Goal: Find specific page/section: Find specific page/section

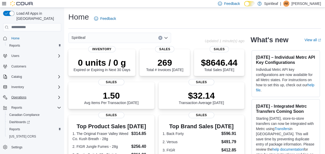
click at [57, 95] on icon "Complex example" at bounding box center [59, 97] width 4 height 4
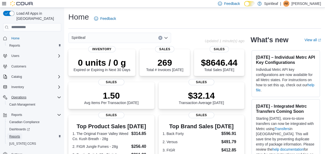
click at [14, 134] on span "Reports" at bounding box center [14, 136] width 11 height 4
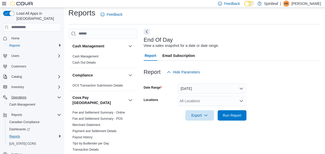
scroll to position [3, 0]
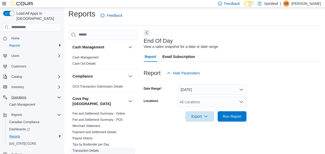
click at [96, 148] on link "Transaction Details" at bounding box center [85, 150] width 26 height 4
